Goal: Navigation & Orientation: Find specific page/section

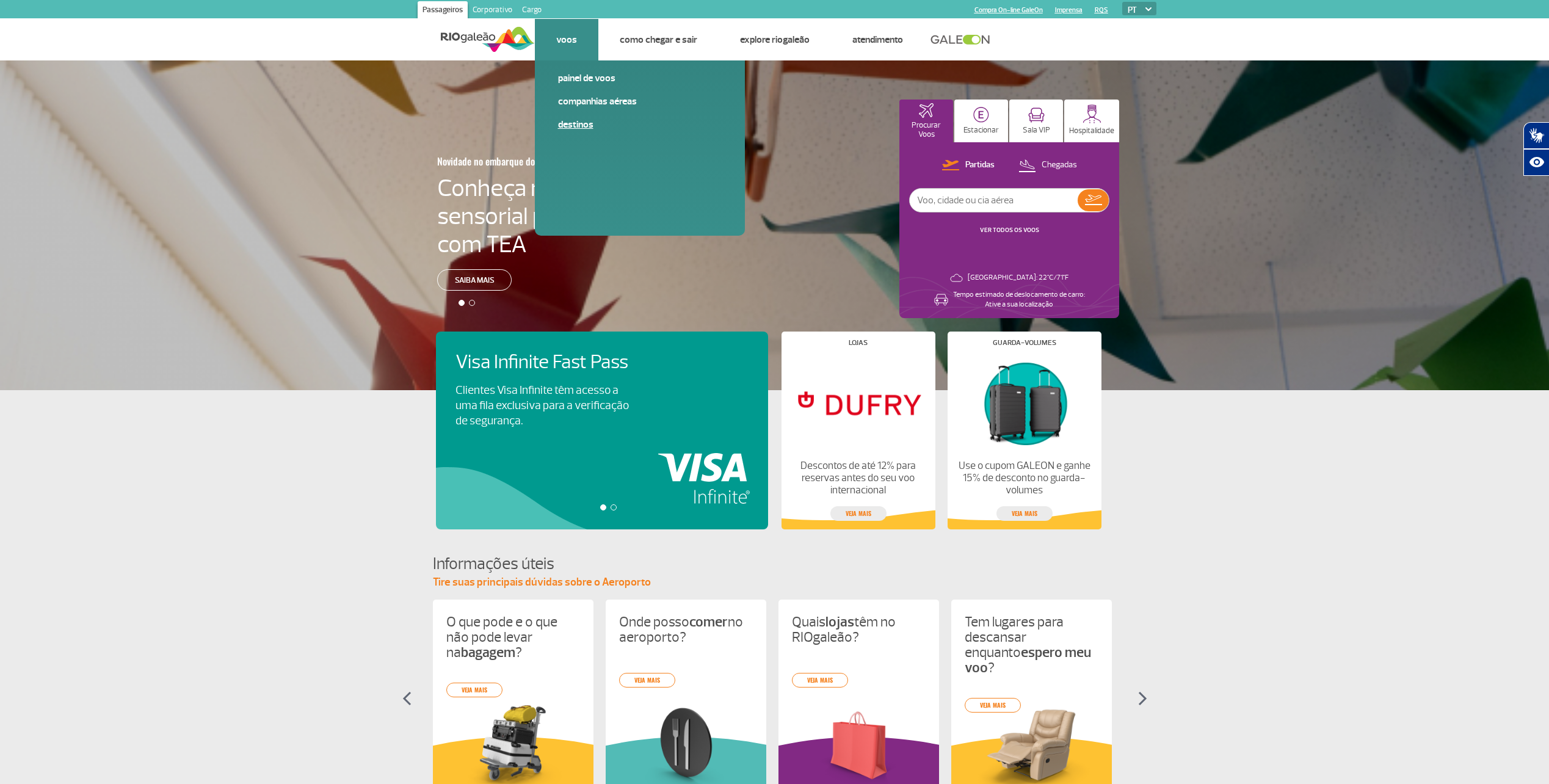
click at [573, 124] on link "Destinos" at bounding box center [640, 124] width 163 height 13
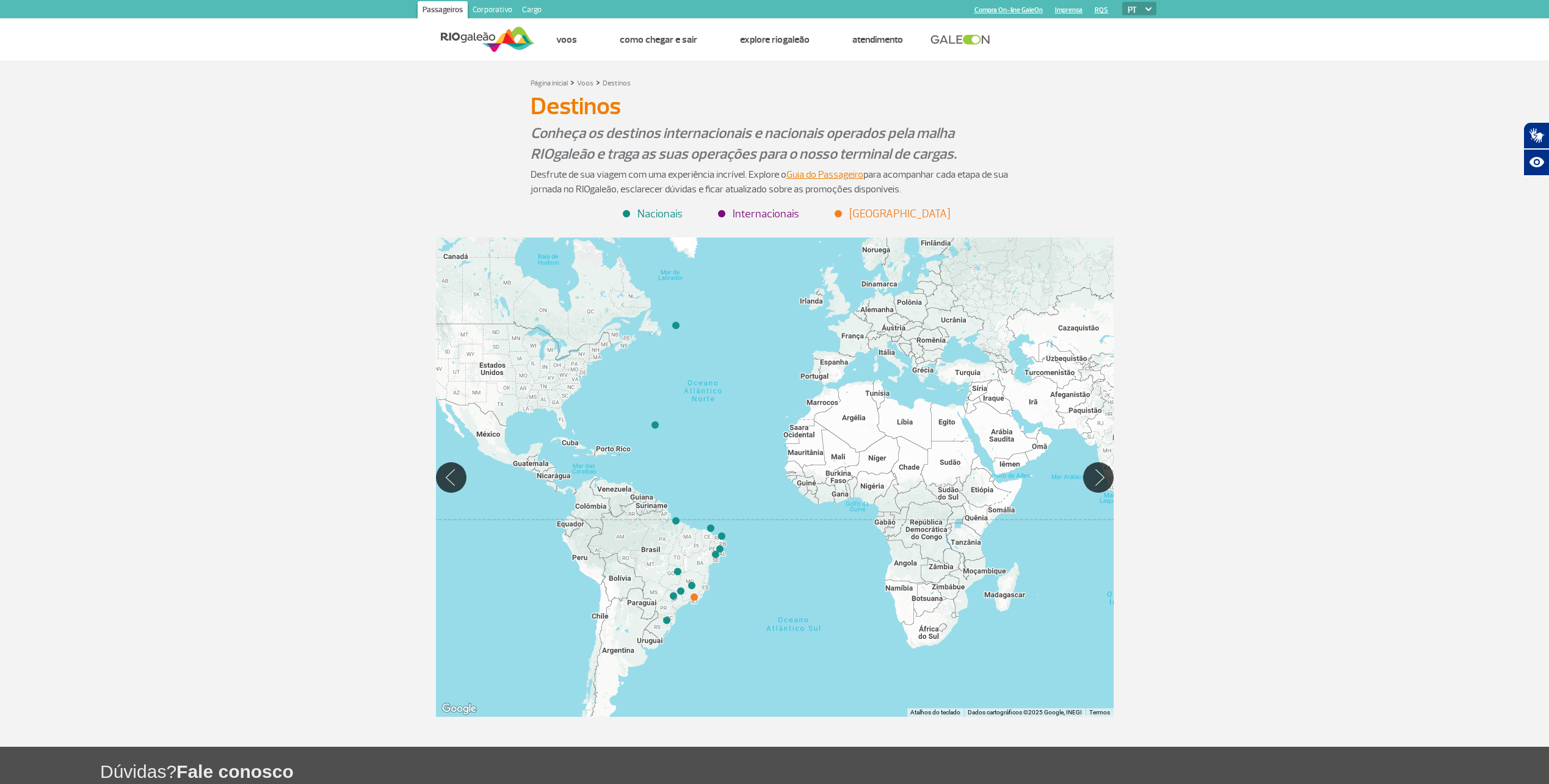
click at [763, 212] on li "Internacionais" at bounding box center [759, 214] width 80 height 17
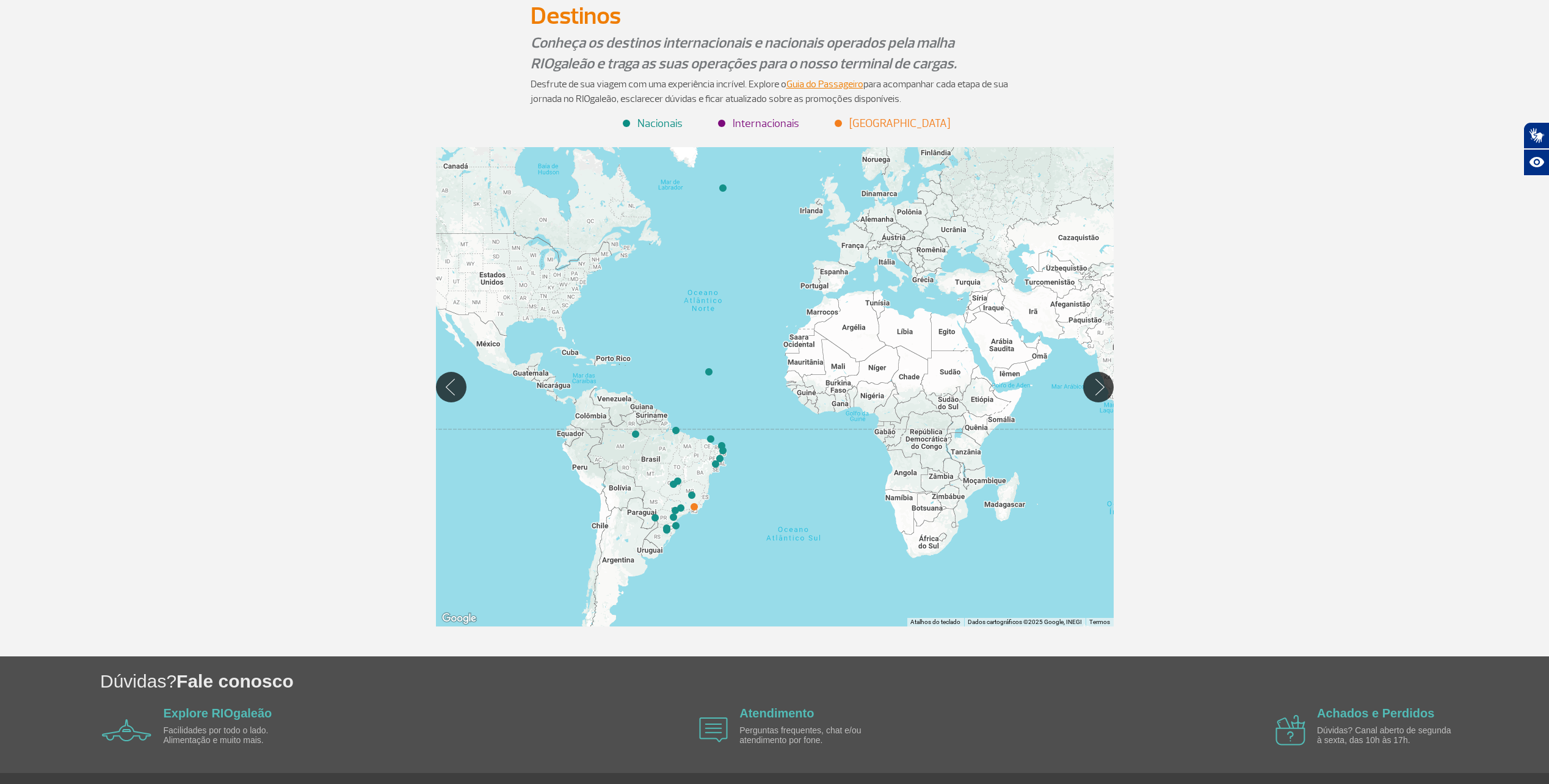
scroll to position [122, 0]
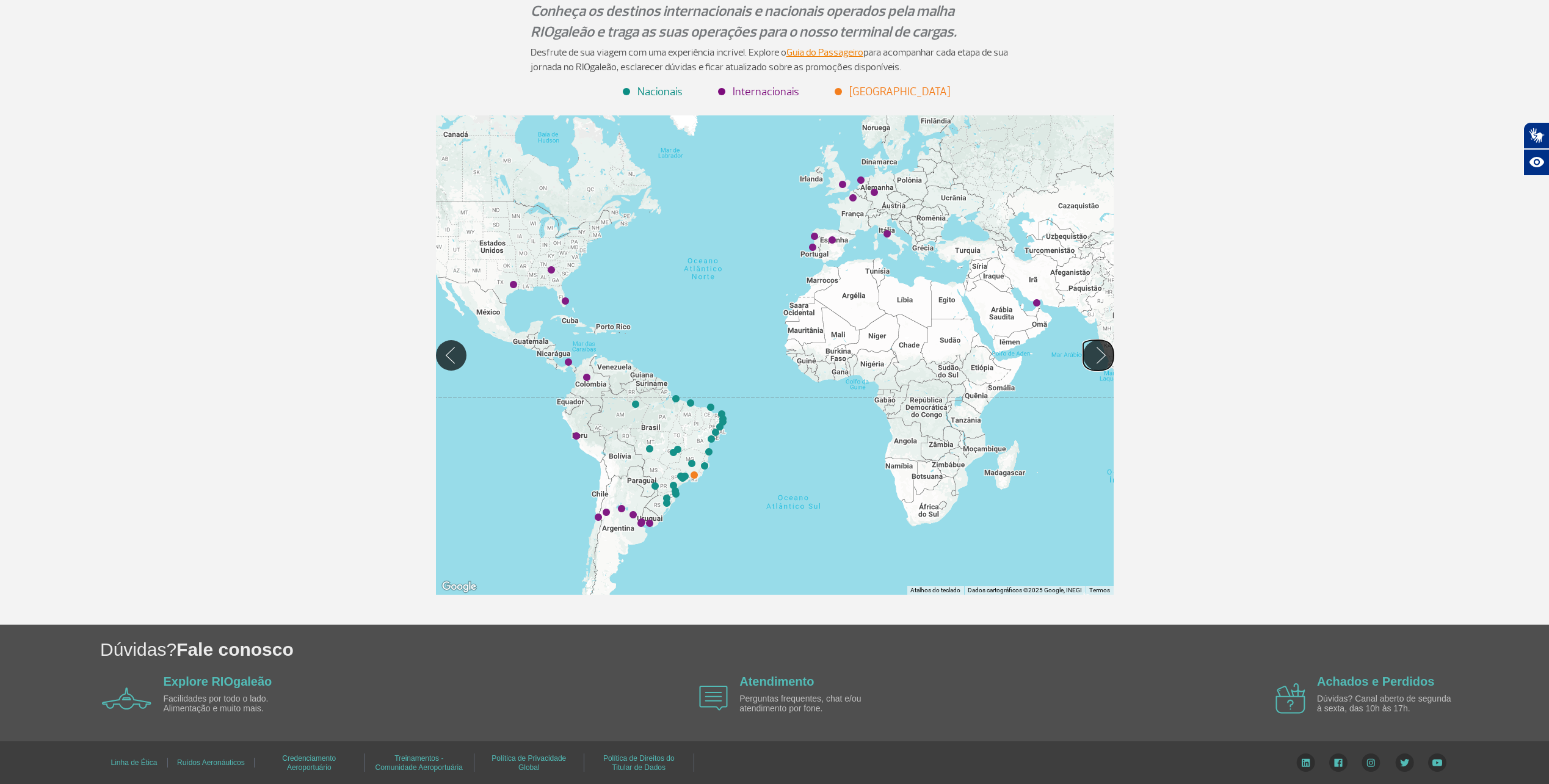
click at [1091, 361] on button "Mover para direita" at bounding box center [1098, 355] width 31 height 31
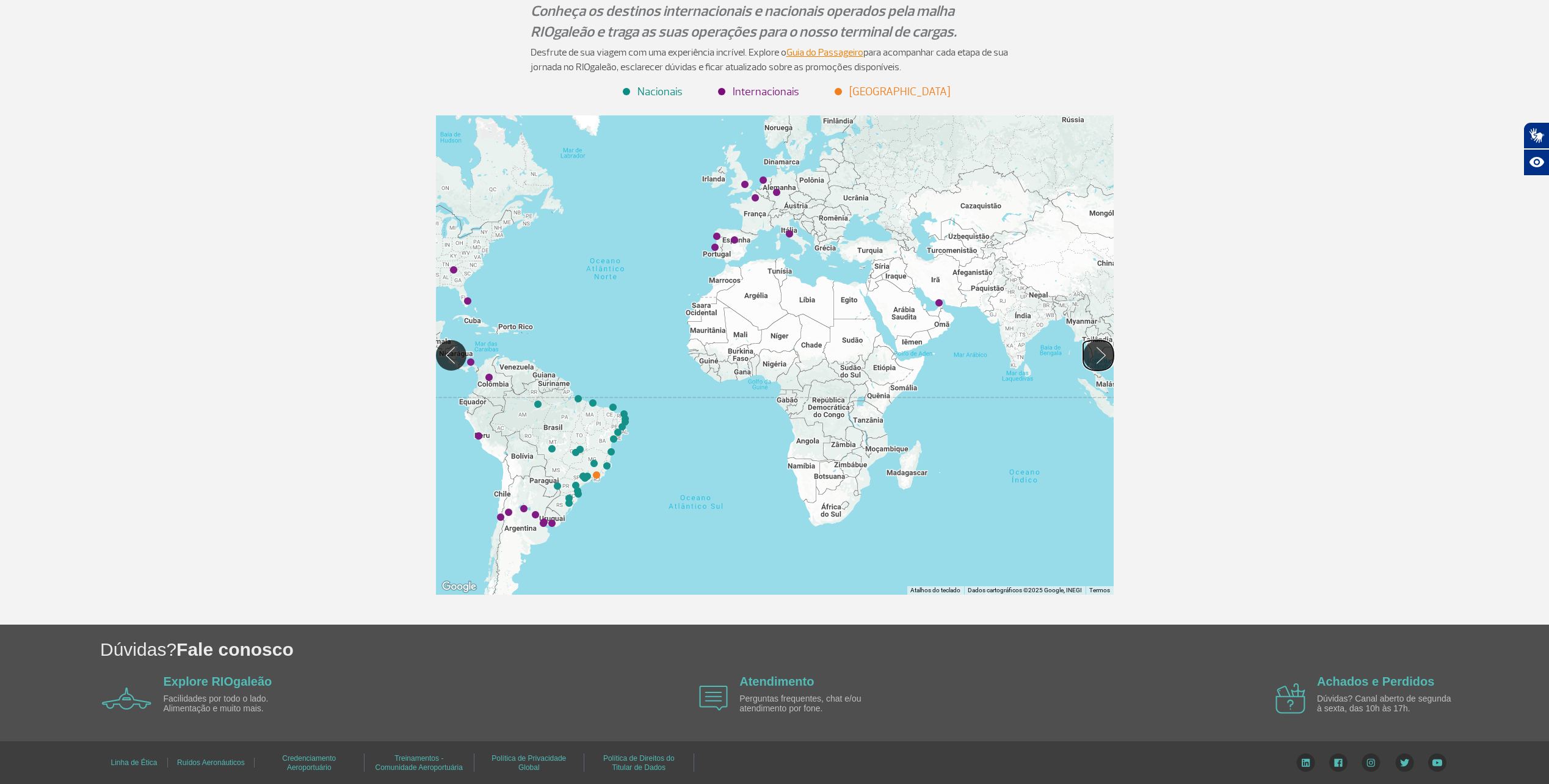
click at [1091, 361] on button "Mover para direita" at bounding box center [1098, 355] width 31 height 31
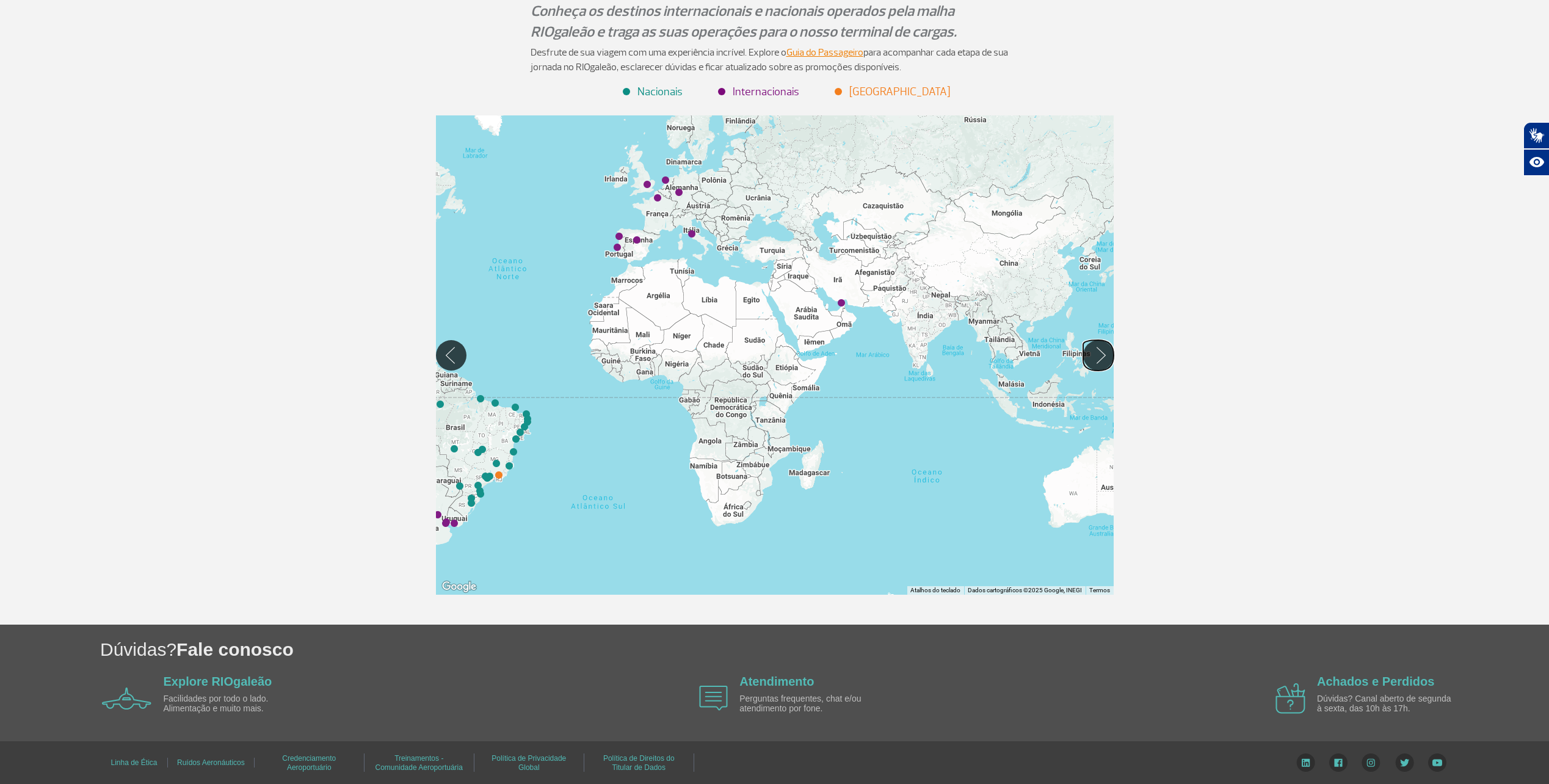
click at [1091, 361] on button "Mover para direita" at bounding box center [1098, 355] width 31 height 31
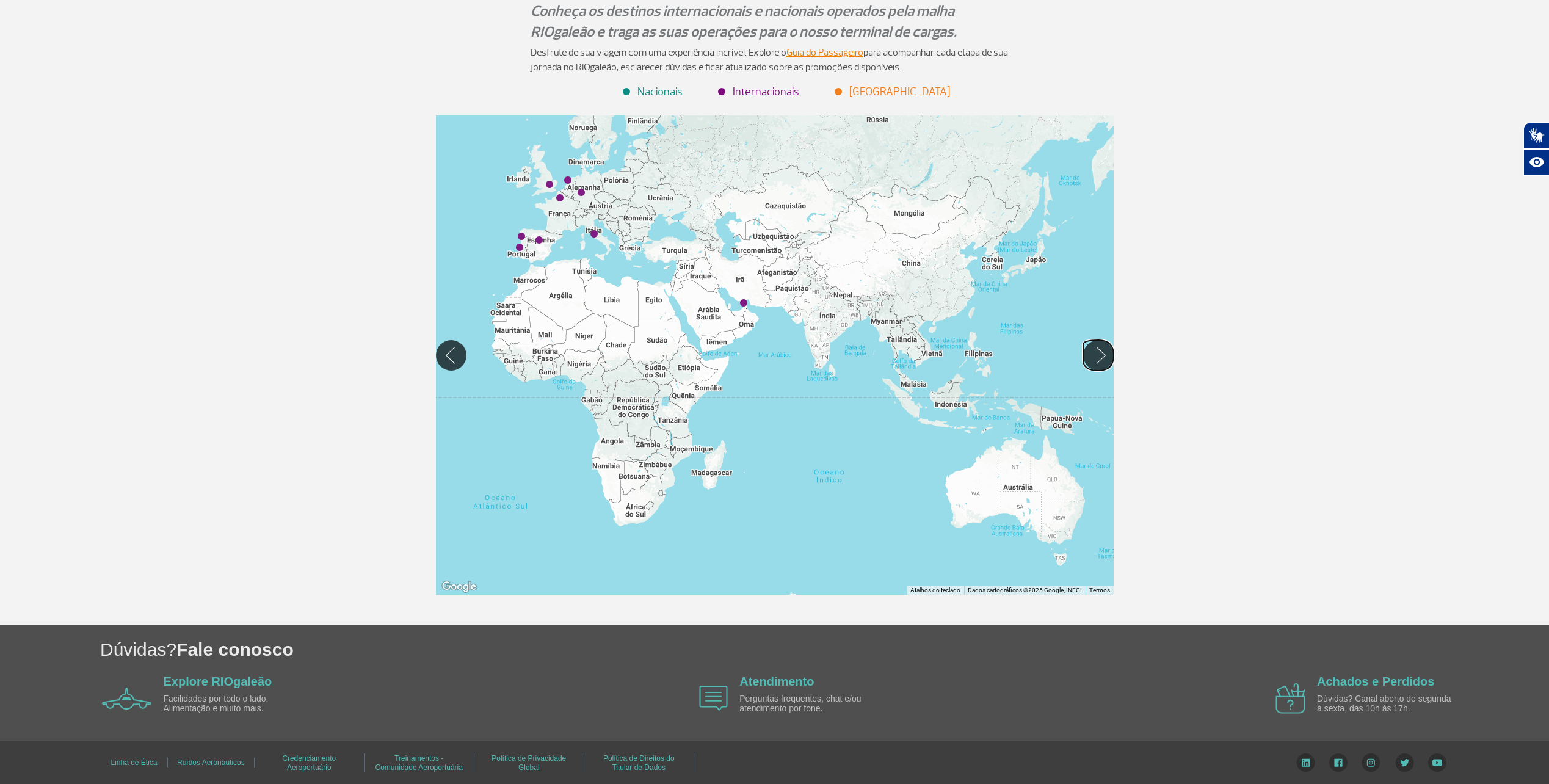
click at [1091, 361] on button "Mover para direita" at bounding box center [1098, 355] width 31 height 31
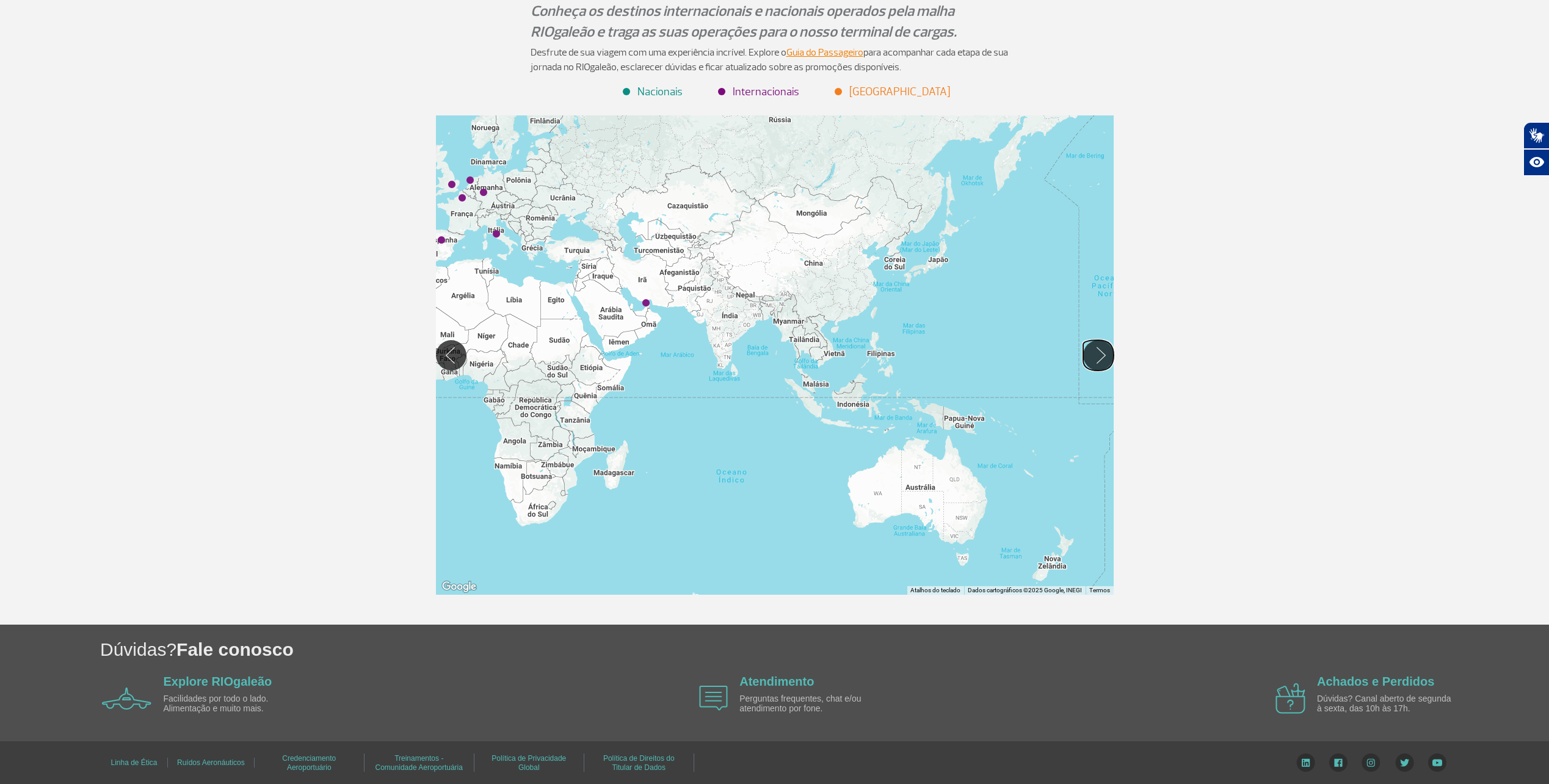
click at [1091, 361] on button "Mover para direita" at bounding box center [1098, 355] width 31 height 31
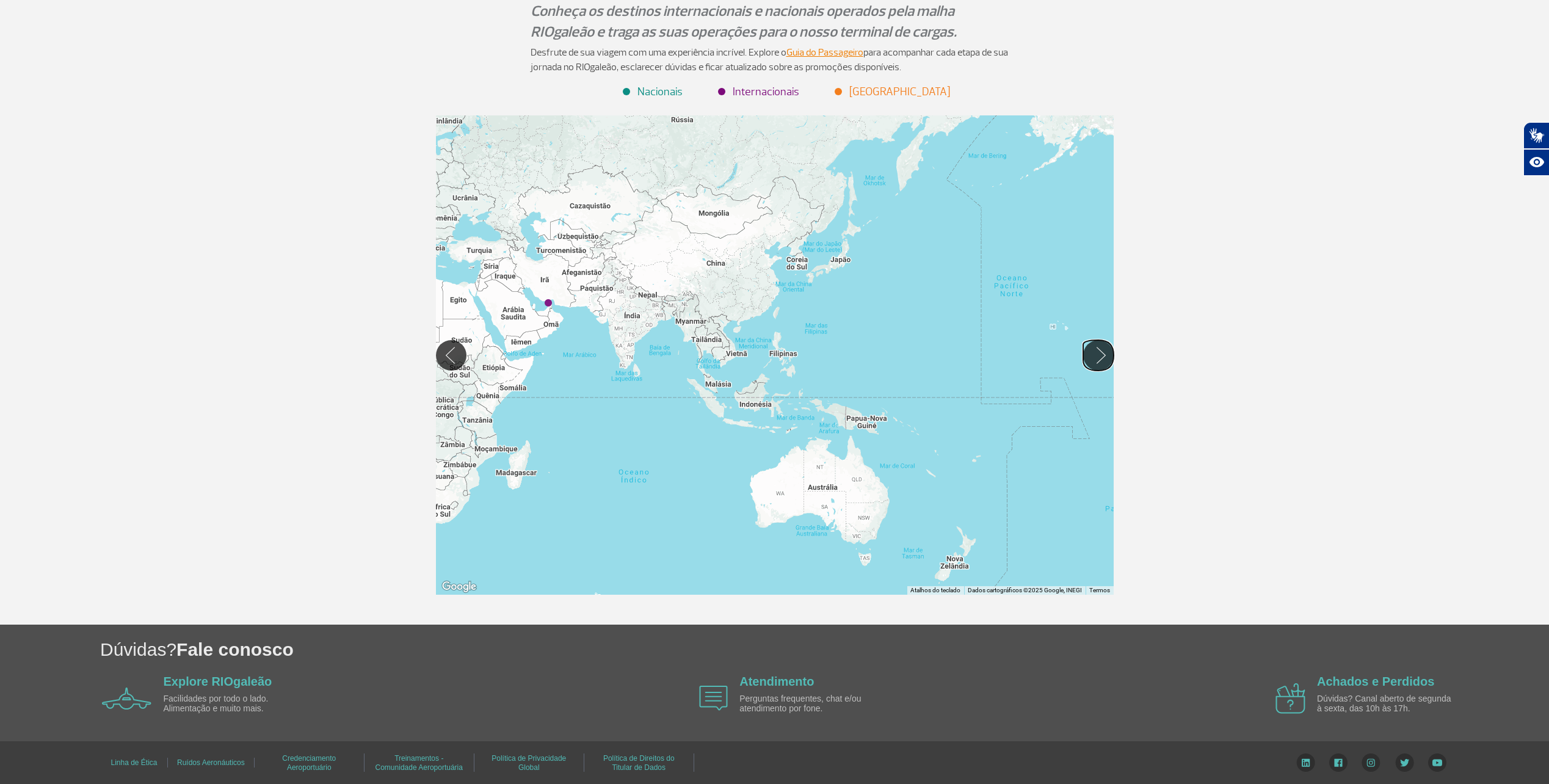
click at [1091, 361] on button "Mover para direita" at bounding box center [1098, 355] width 31 height 31
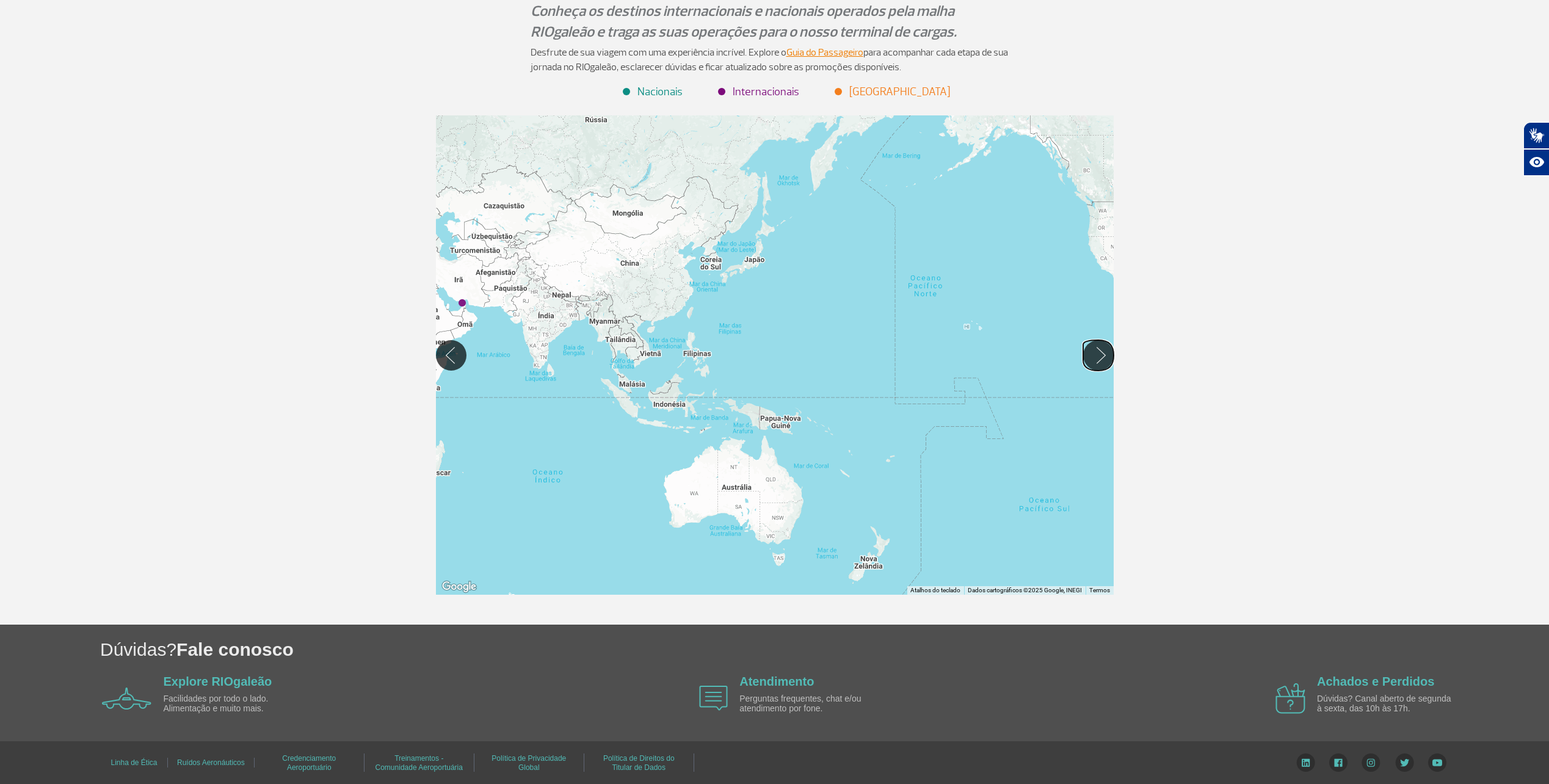
click at [1092, 361] on button "Mover para direita" at bounding box center [1098, 355] width 31 height 31
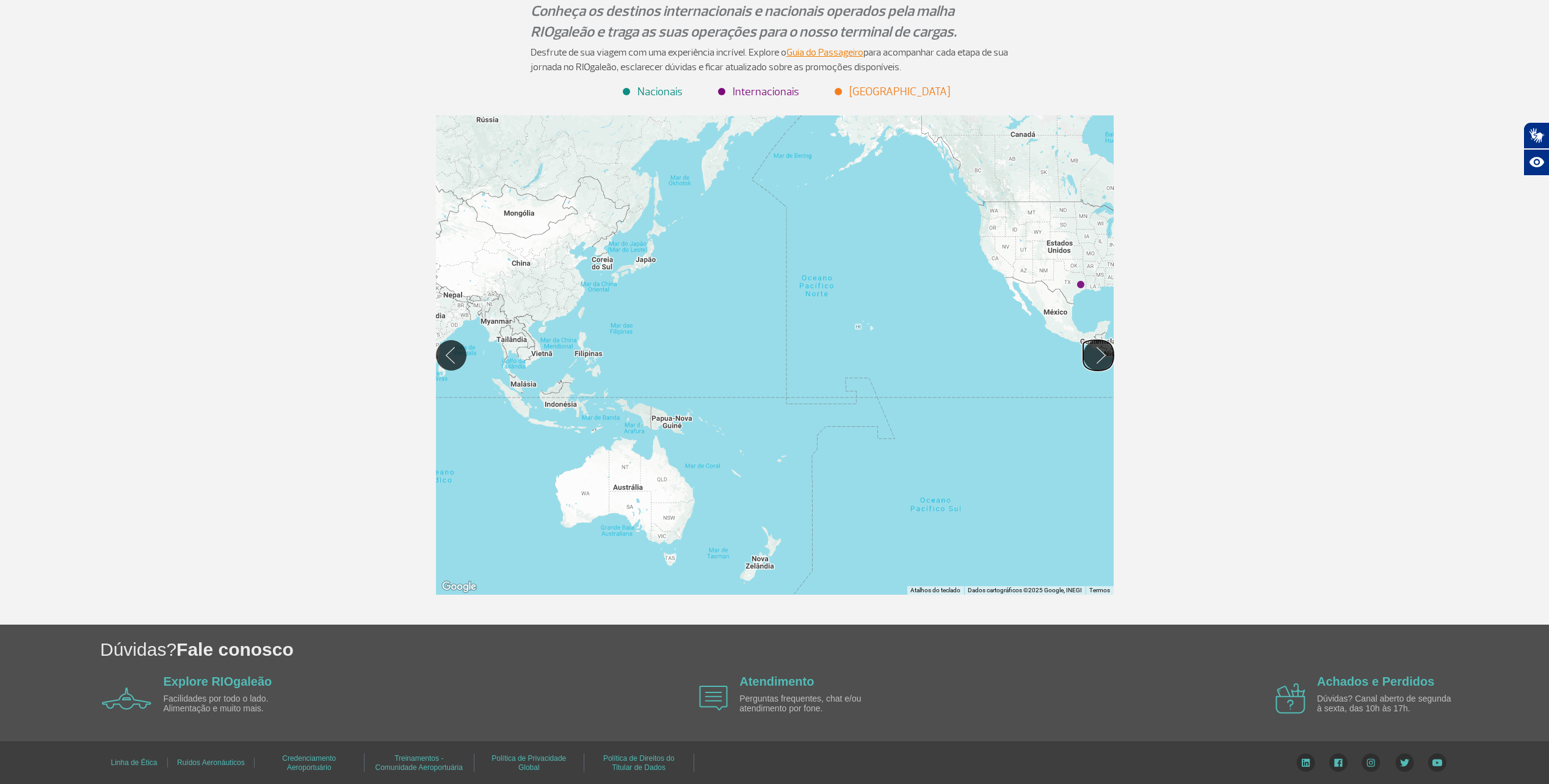
click at [1092, 361] on button "Mover para direita" at bounding box center [1098, 355] width 31 height 31
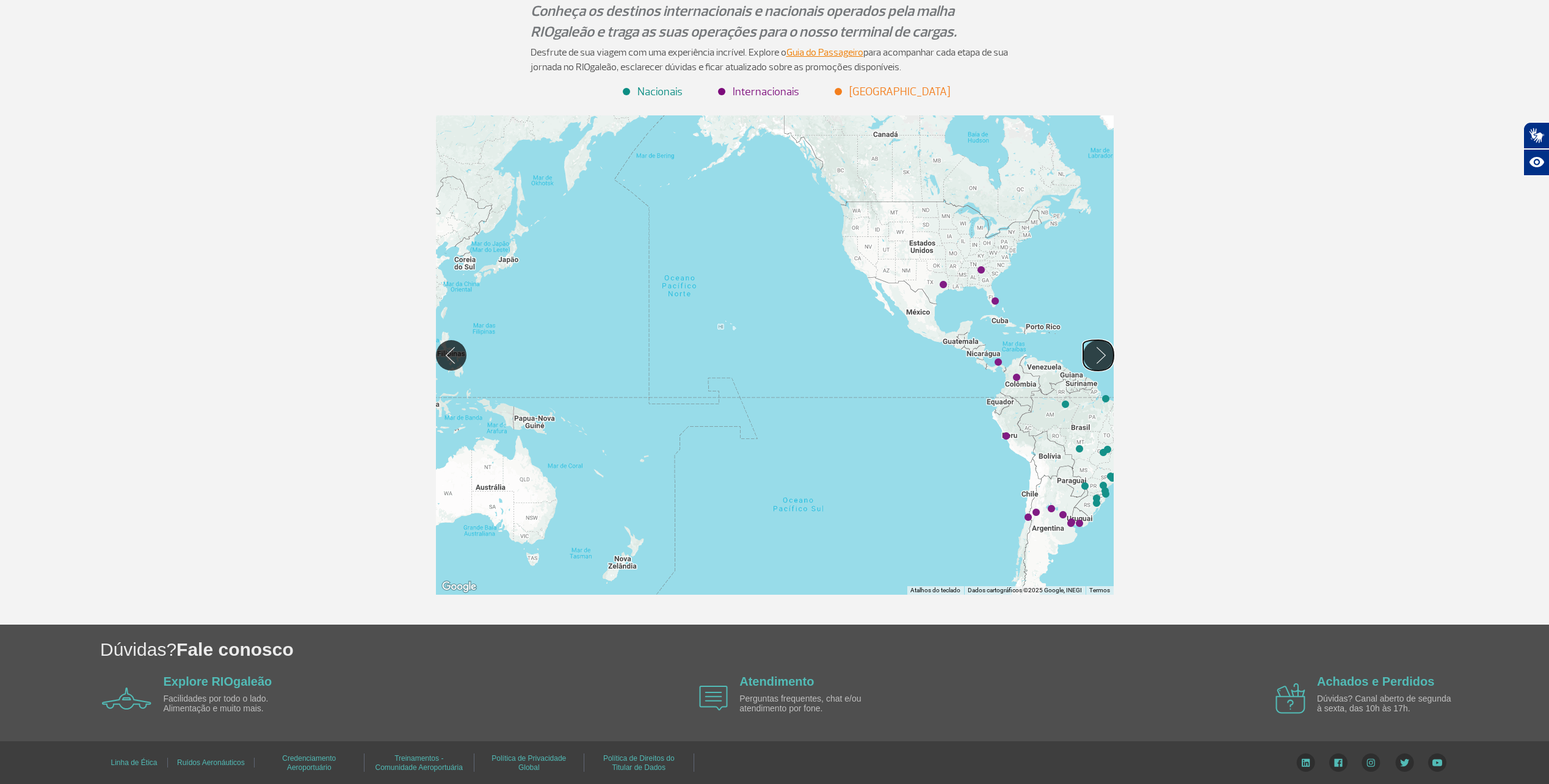
click at [1092, 361] on button "Mover para direita" at bounding box center [1098, 355] width 31 height 31
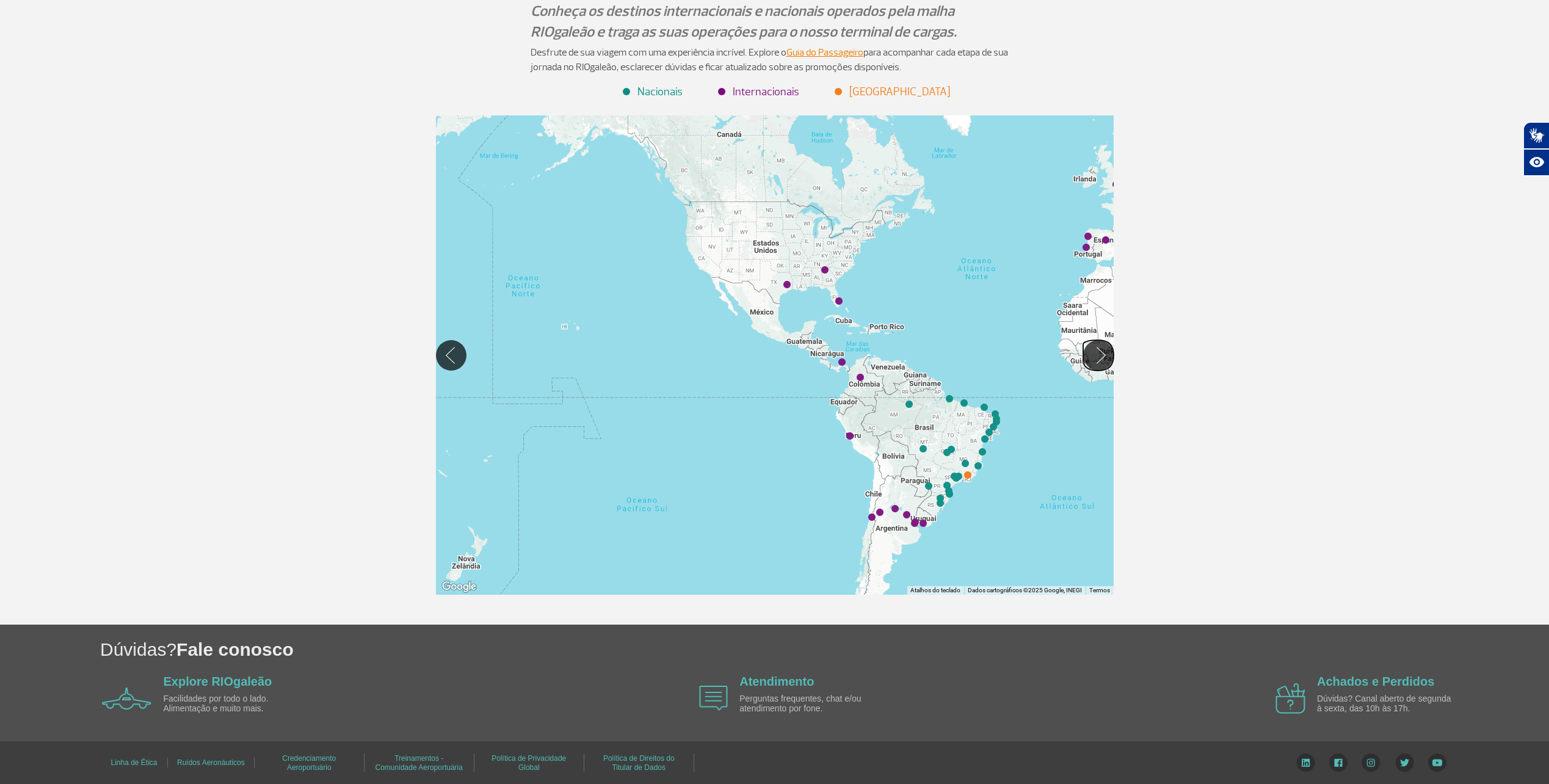
click at [1093, 361] on button "Mover para direita" at bounding box center [1098, 355] width 31 height 31
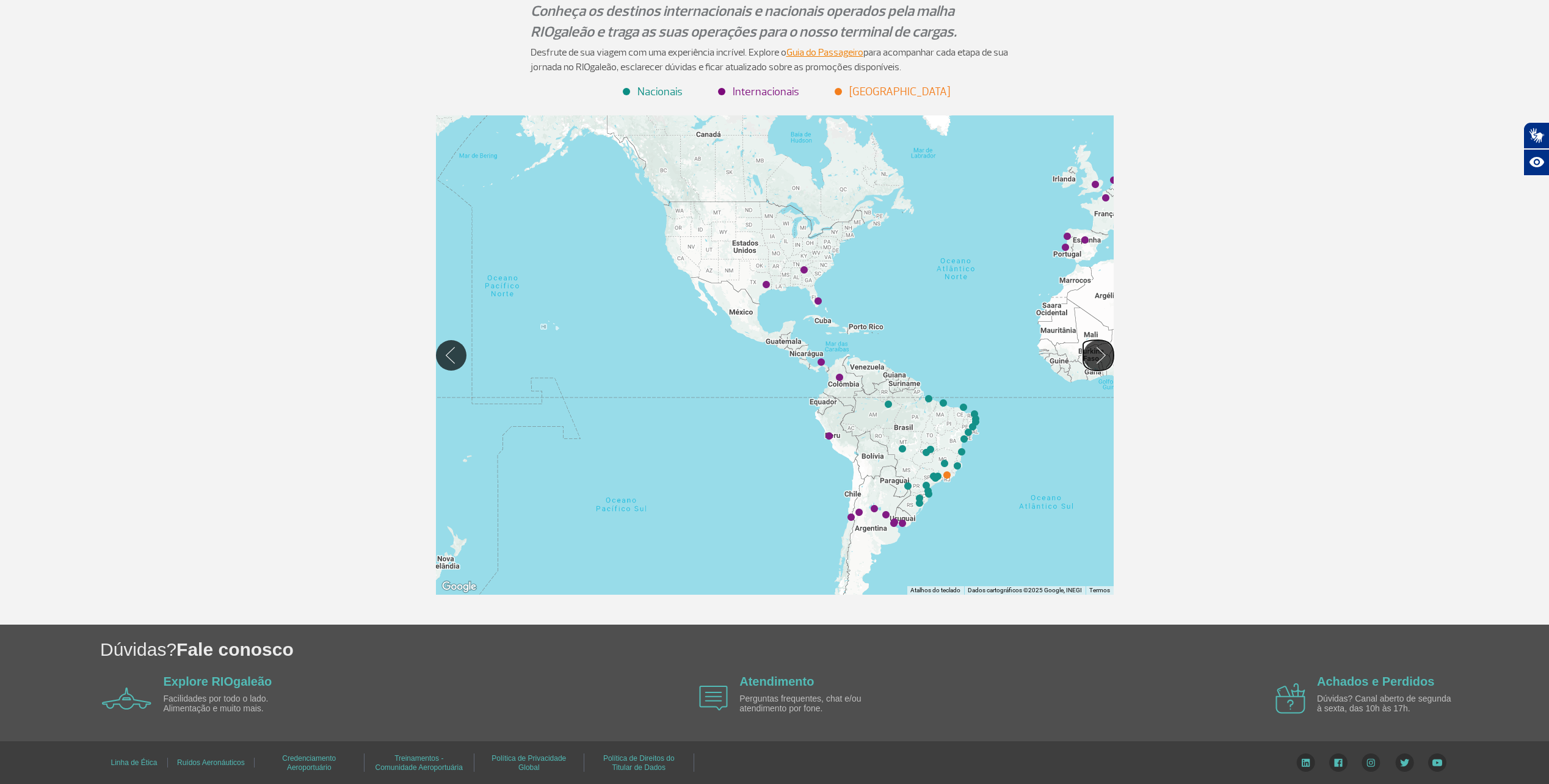
click at [1093, 361] on button "Mover para direita" at bounding box center [1098, 355] width 31 height 31
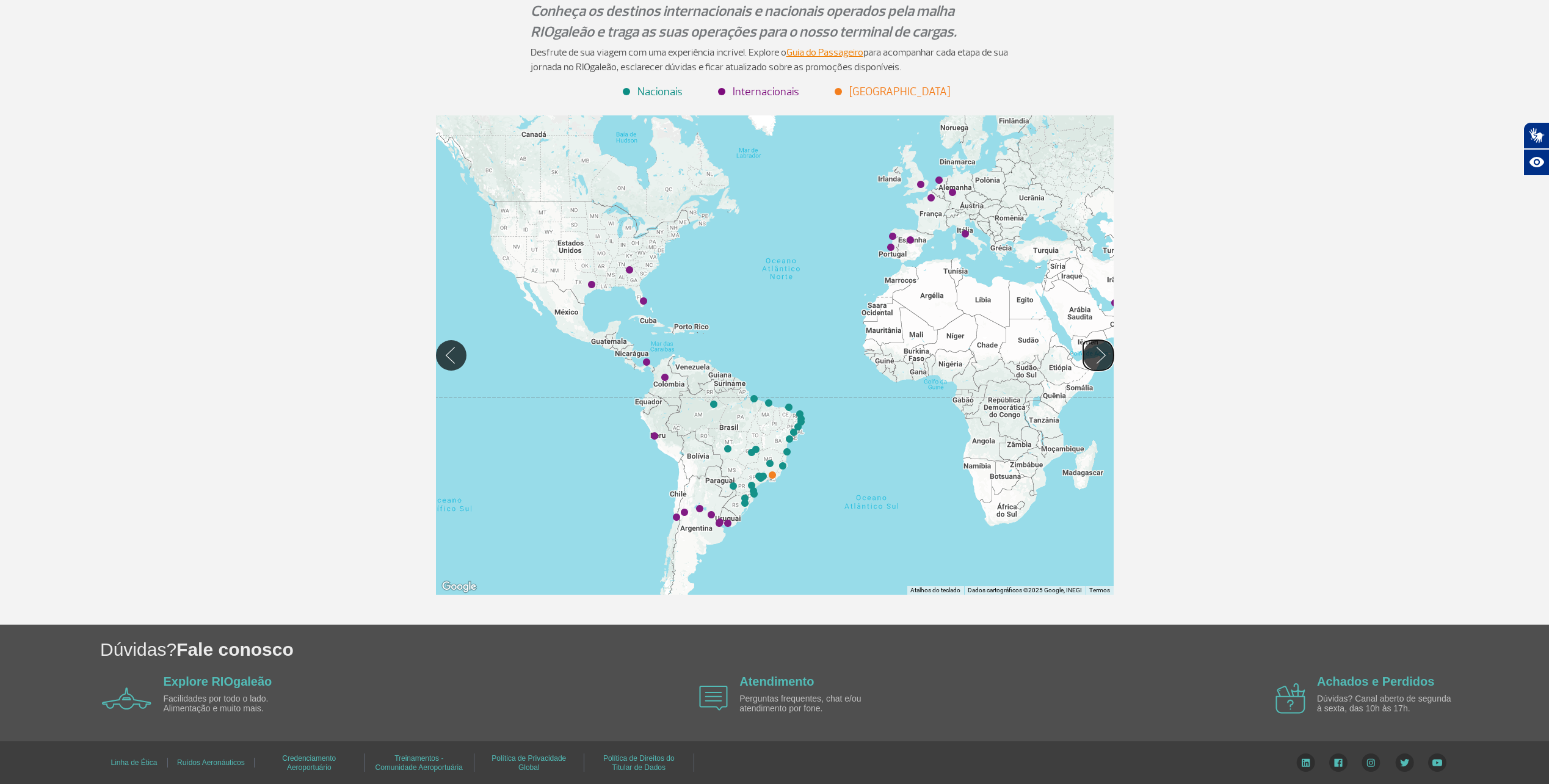
click at [1093, 361] on button "Mover para direita" at bounding box center [1098, 355] width 31 height 31
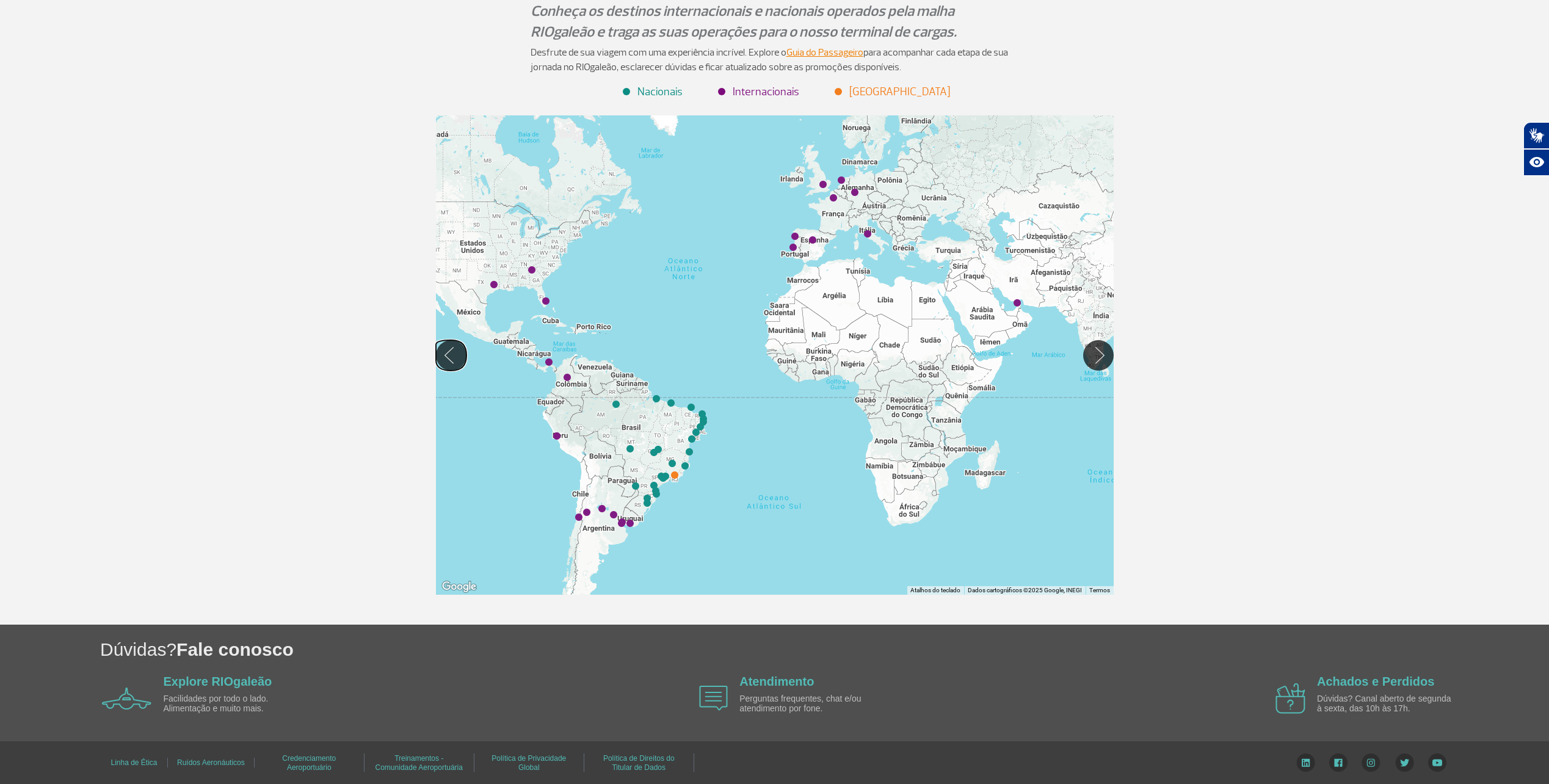
click at [459, 353] on button "Mover para esquerda" at bounding box center [451, 355] width 31 height 31
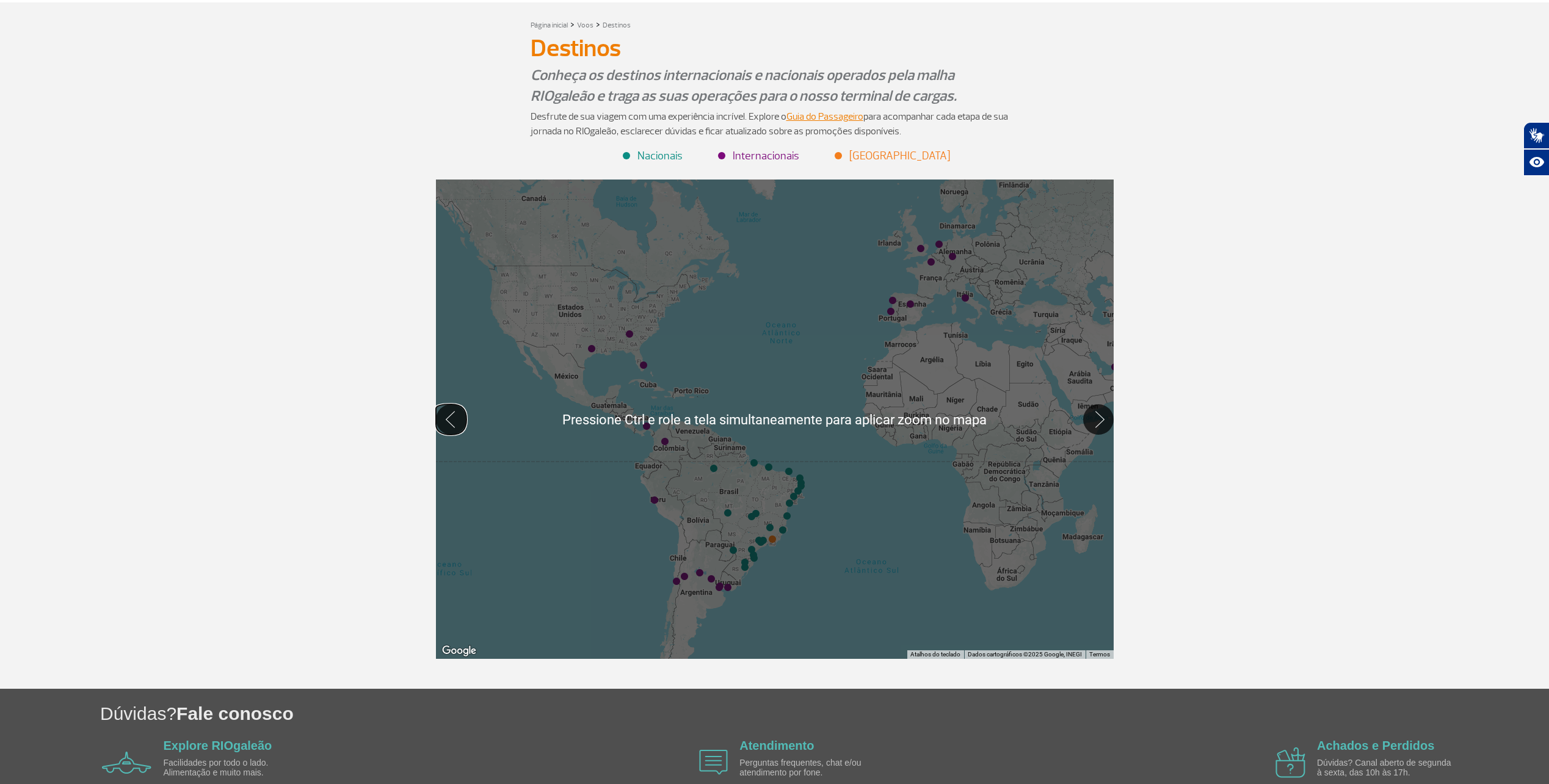
scroll to position [61, 0]
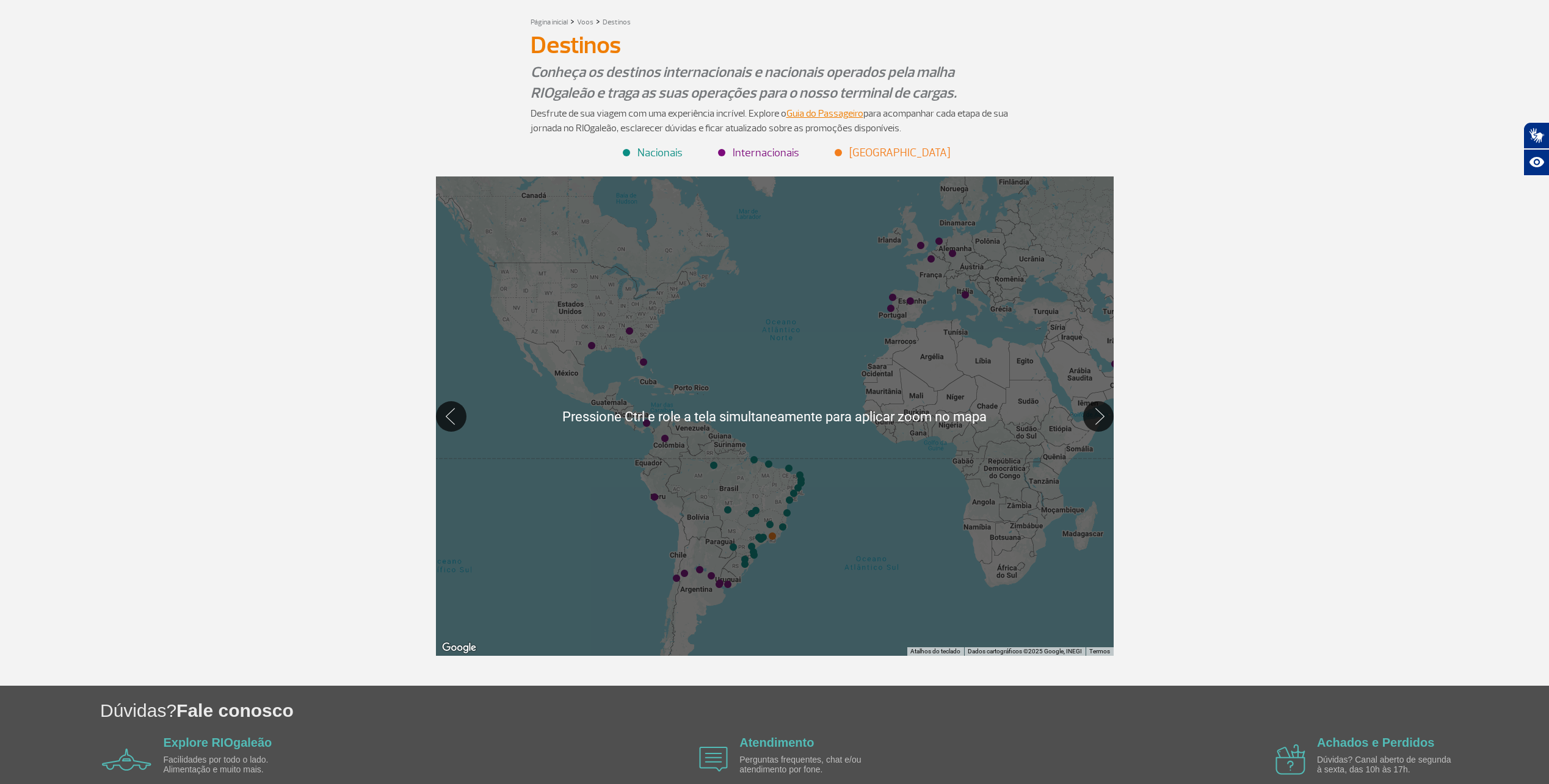
click at [1229, 403] on div "Página inicial > Voos > Destinos Destinos Destinos Conheça os destinos internac…" at bounding box center [774, 342] width 1549 height 686
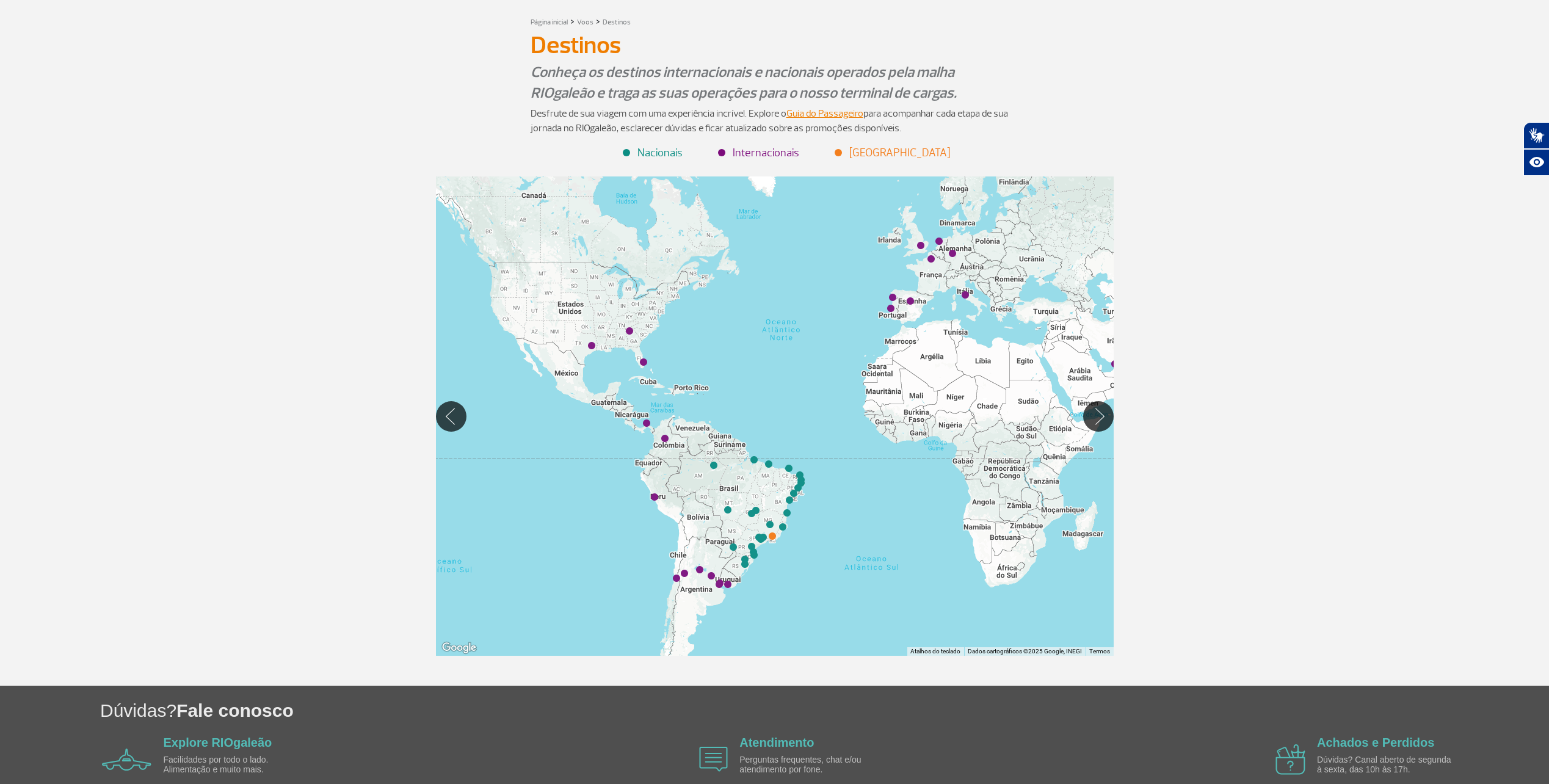
click at [764, 151] on li "Internacionais" at bounding box center [759, 153] width 80 height 17
click at [725, 153] on li "Internacionais" at bounding box center [759, 153] width 80 height 17
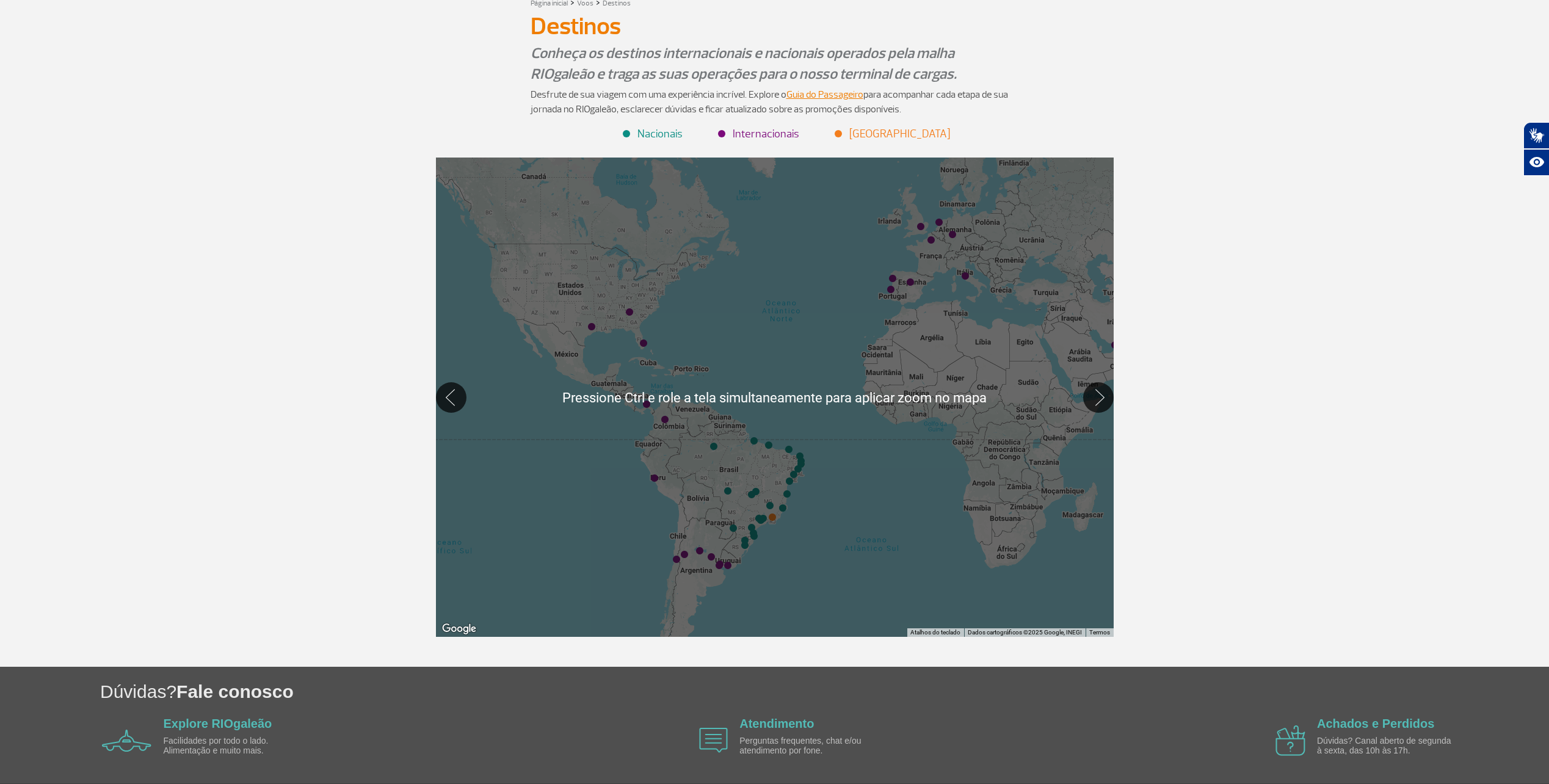
scroll to position [124, 0]
